Goal: Information Seeking & Learning: Learn about a topic

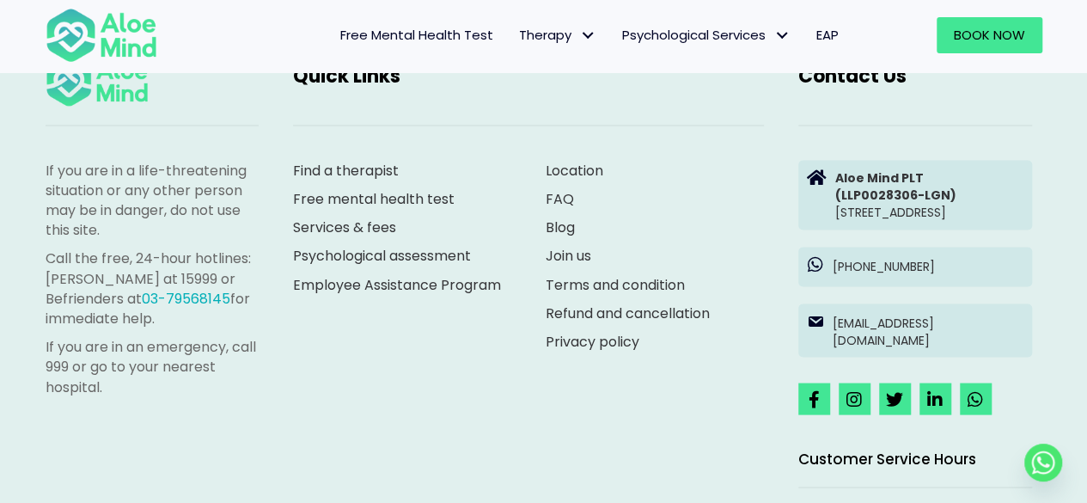
scroll to position [4737, 0]
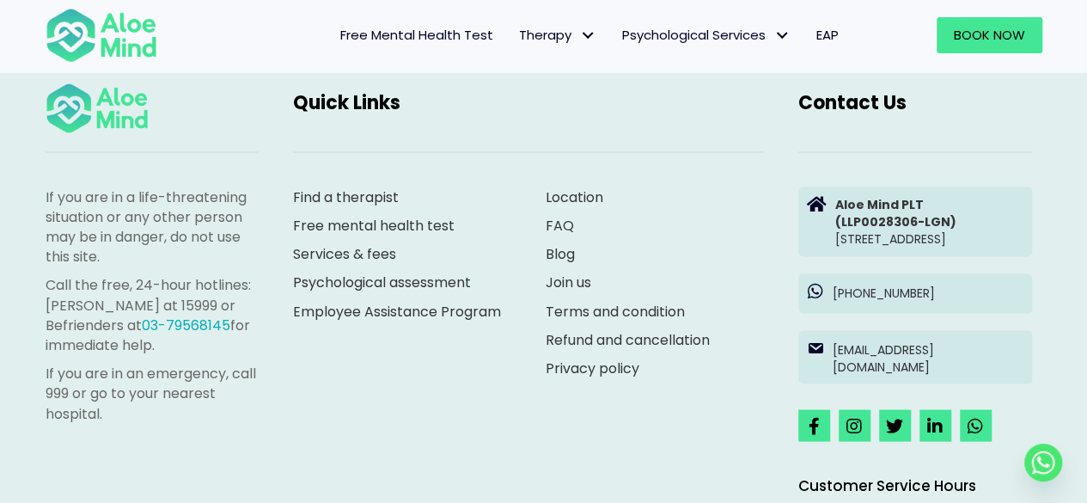
drag, startPoint x: 862, startPoint y: 197, endPoint x: 728, endPoint y: 231, distance: 138.3
click at [728, 231] on p "FAQ" at bounding box center [654, 225] width 218 height 20
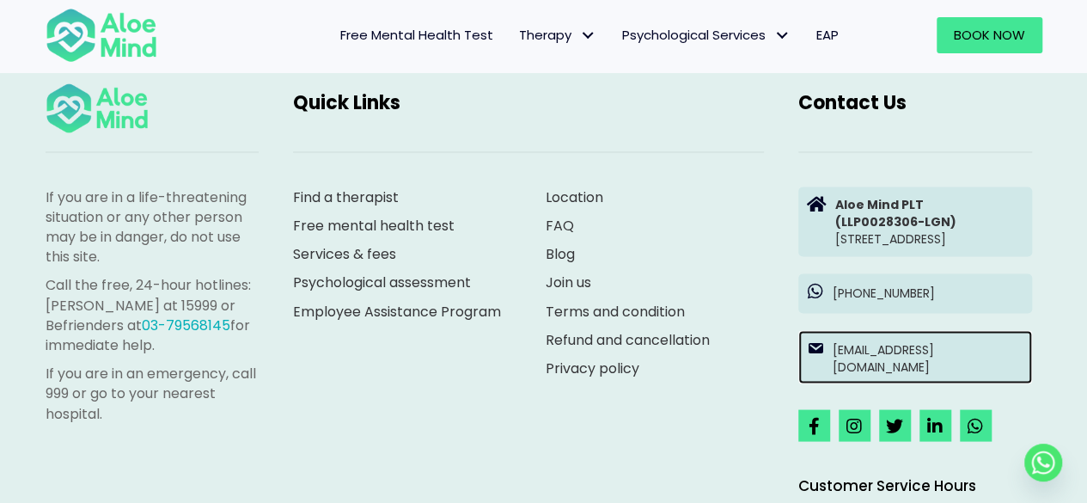
click at [904, 374] on p "[EMAIL_ADDRESS][DOMAIN_NAME]" at bounding box center [927, 357] width 191 height 35
click at [988, 375] on p "[EMAIL_ADDRESS][DOMAIN_NAME]" at bounding box center [927, 357] width 191 height 35
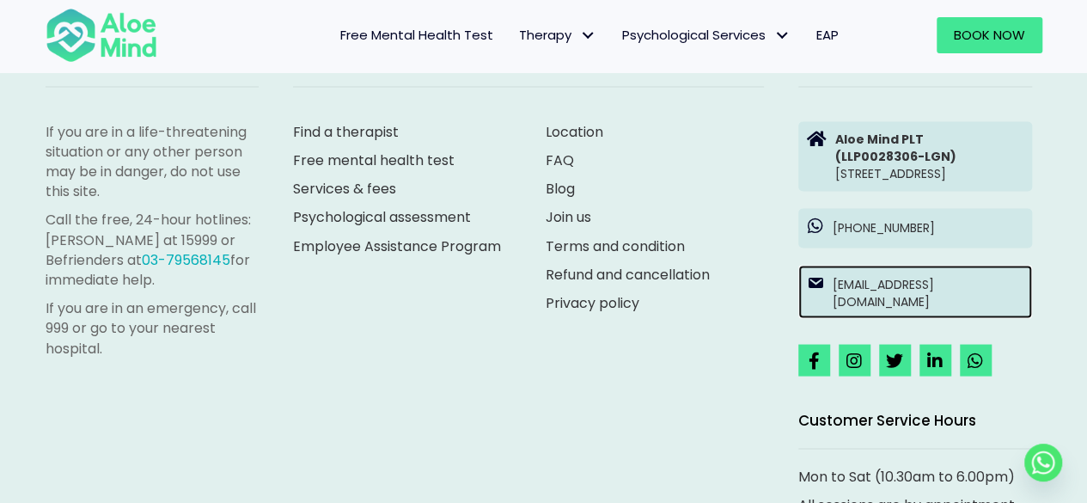
scroll to position [4789, 0]
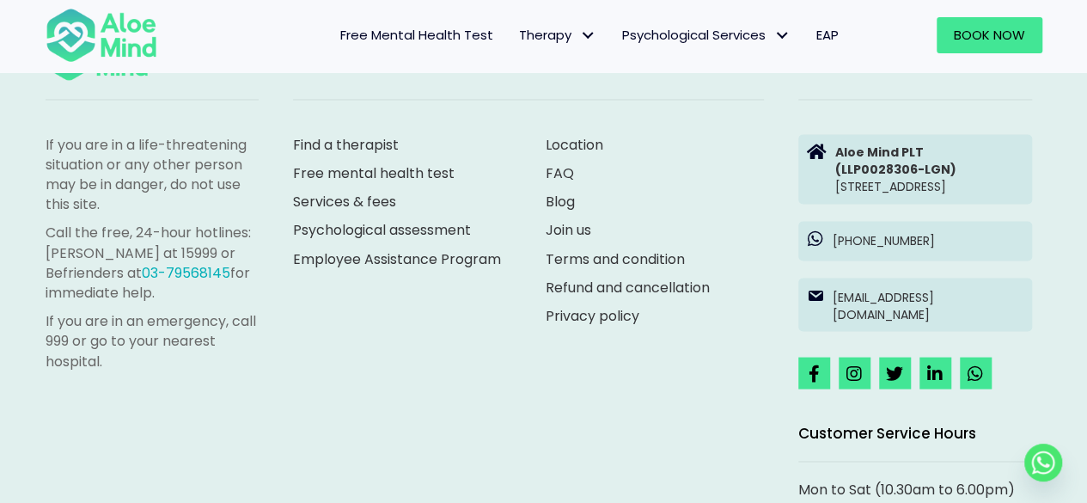
click at [441, 42] on span "Free Mental Health Test" at bounding box center [416, 35] width 153 height 18
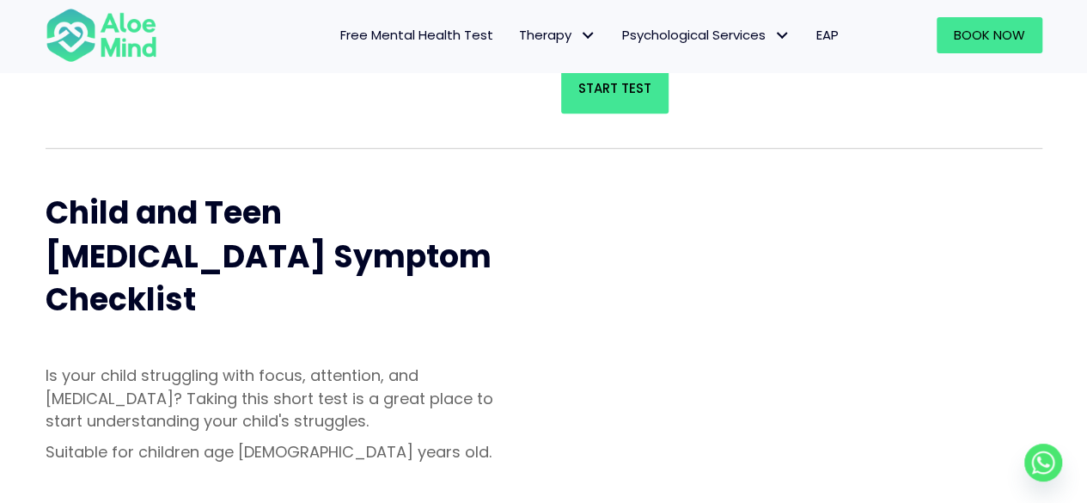
scroll to position [518, 0]
